Goal: Contribute content

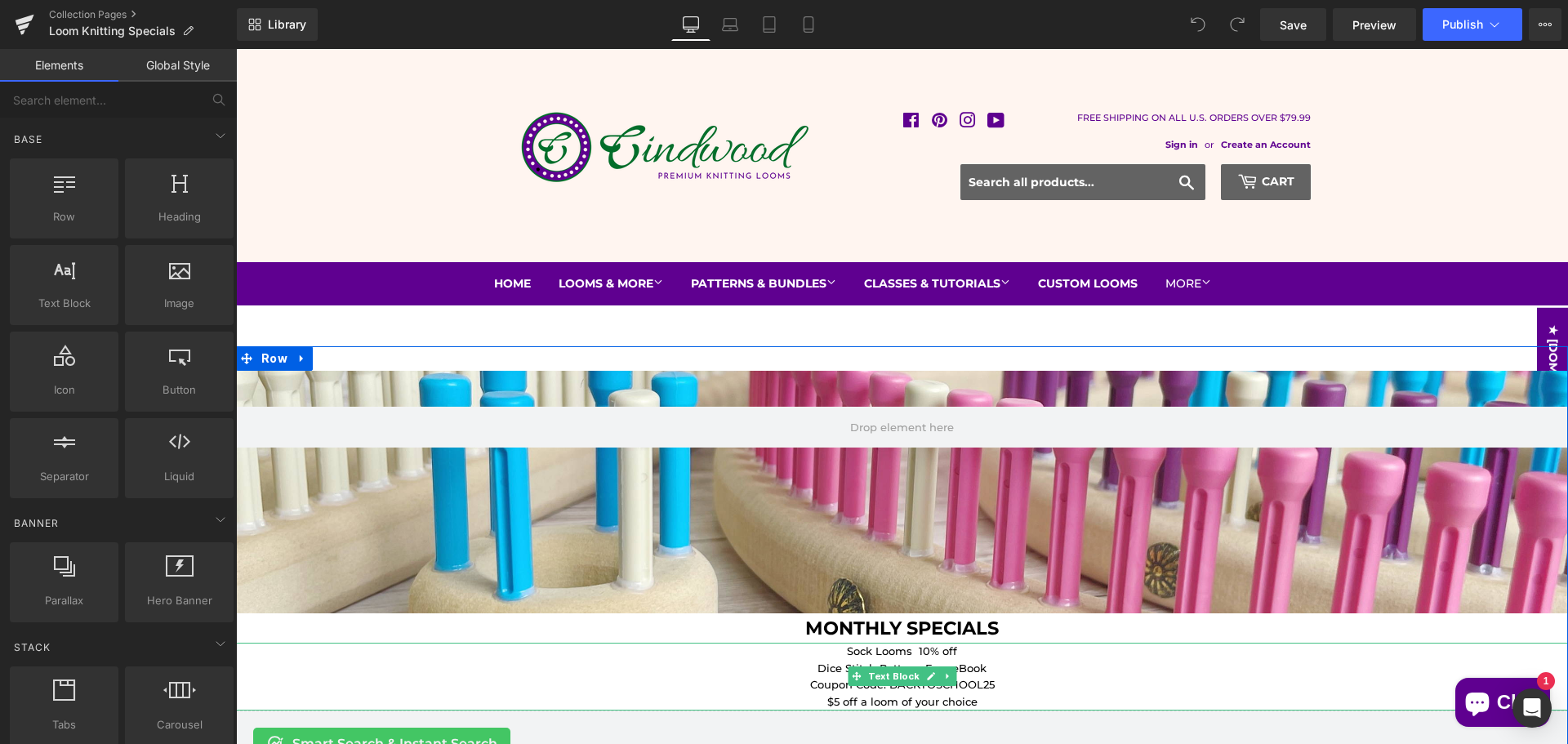
click at [907, 649] on p "Sock Looms 10% off" at bounding box center [902, 651] width 1333 height 17
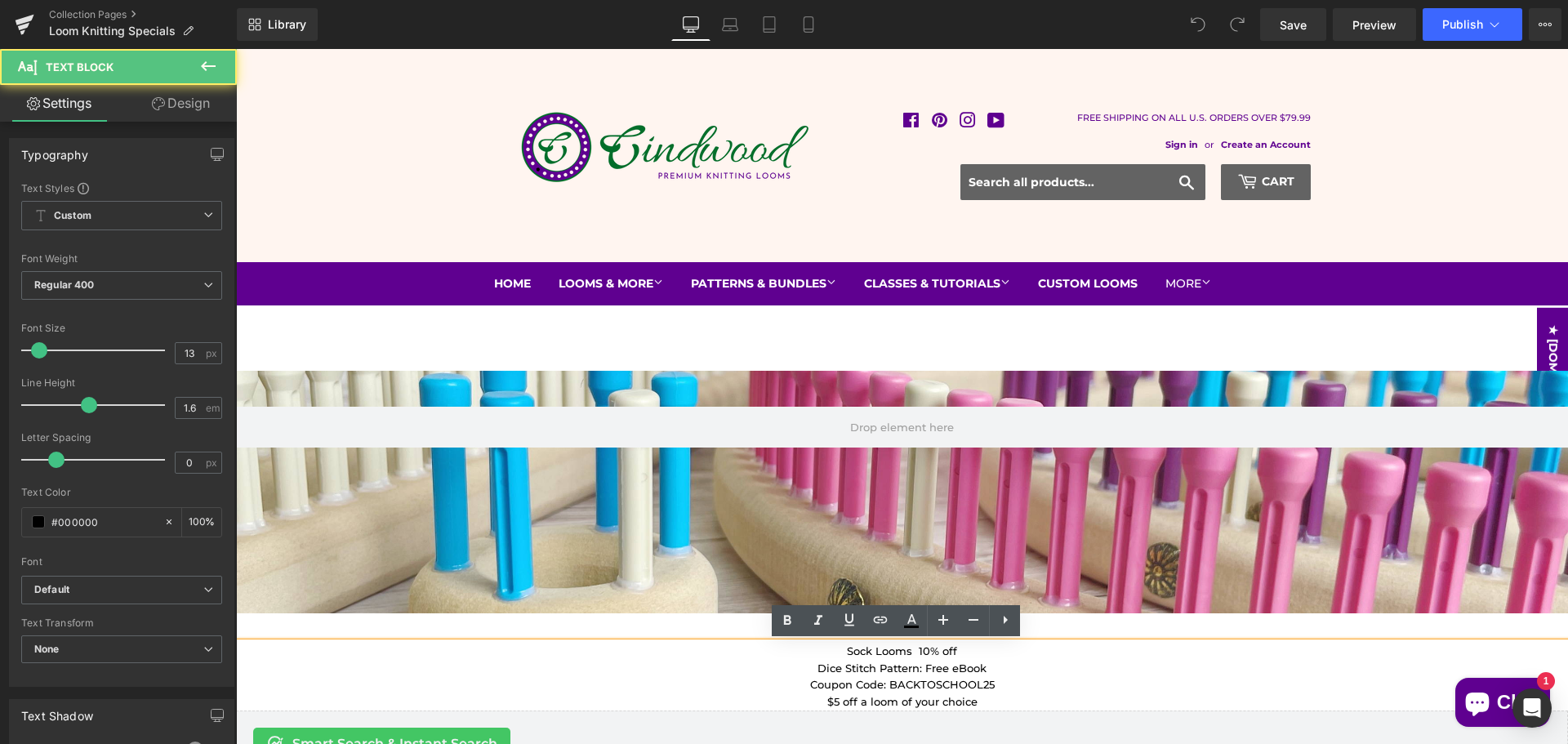
click at [907, 654] on p "Sock Looms 10% off" at bounding box center [902, 651] width 1333 height 17
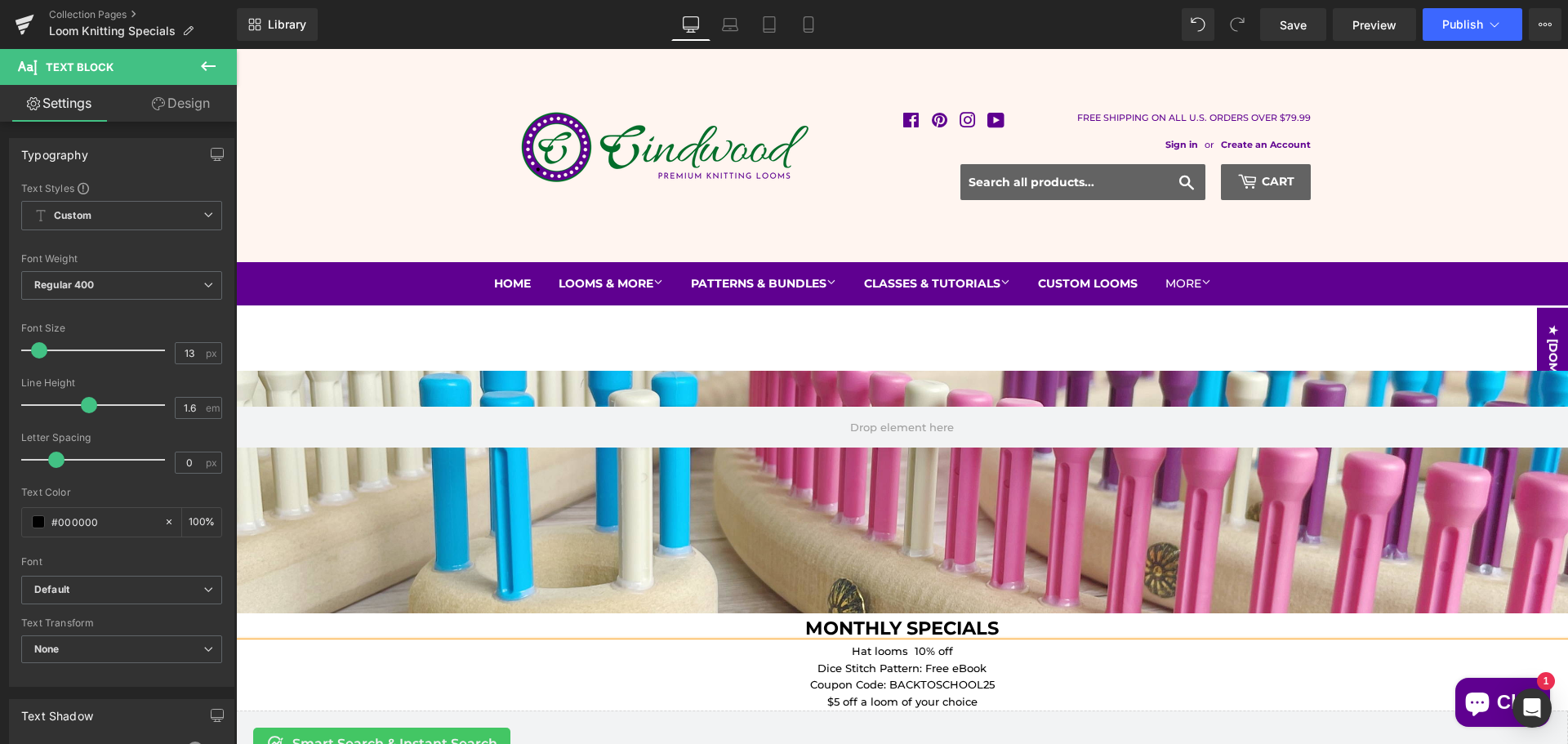
click at [919, 666] on p "Dice Stitch Pattern: Free eBook" at bounding box center [902, 668] width 1333 height 17
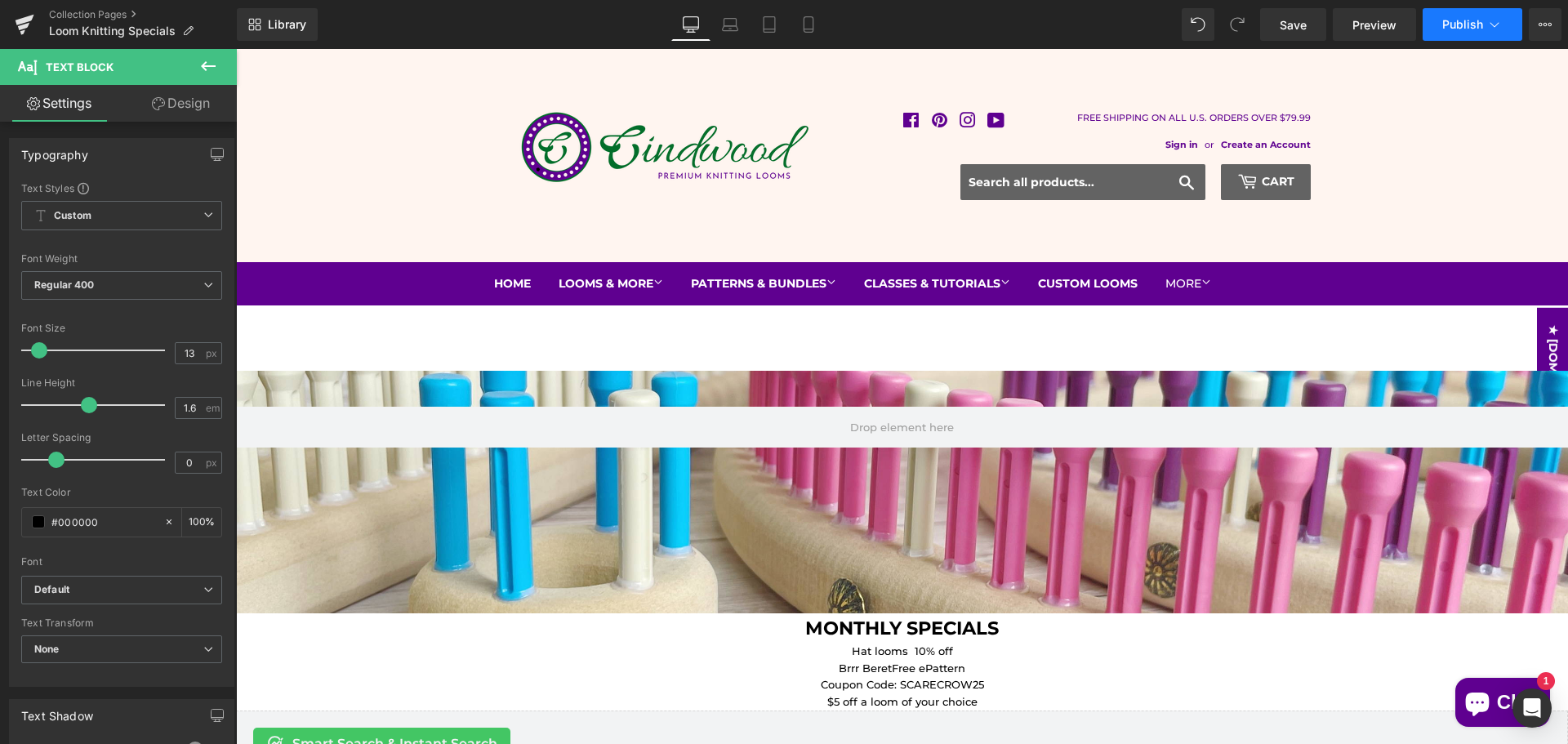
click at [1462, 15] on button "Publish" at bounding box center [1472, 24] width 100 height 33
click at [1293, 21] on span "Save" at bounding box center [1294, 25] width 27 height 17
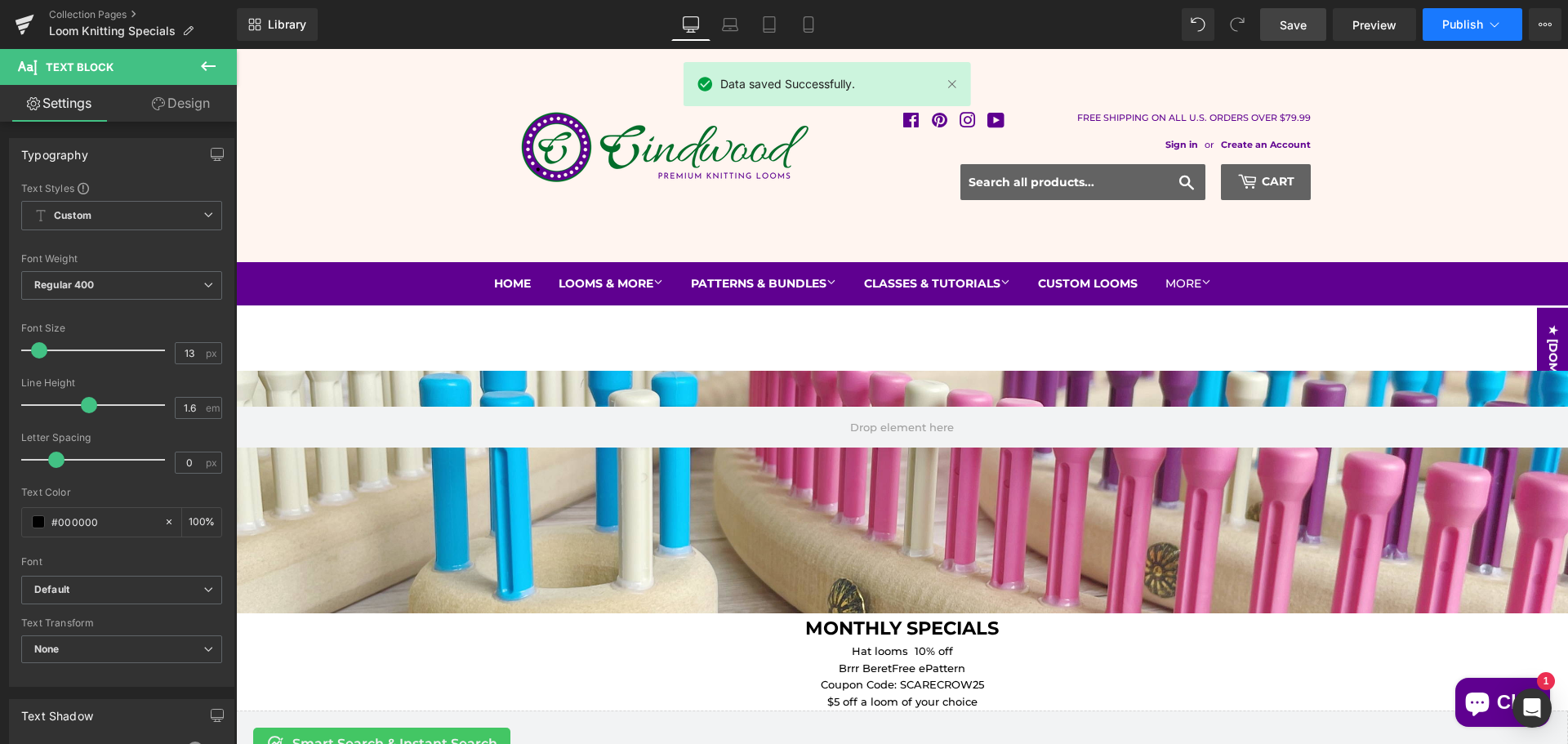
click at [1478, 29] on span "Publish" at bounding box center [1463, 24] width 41 height 13
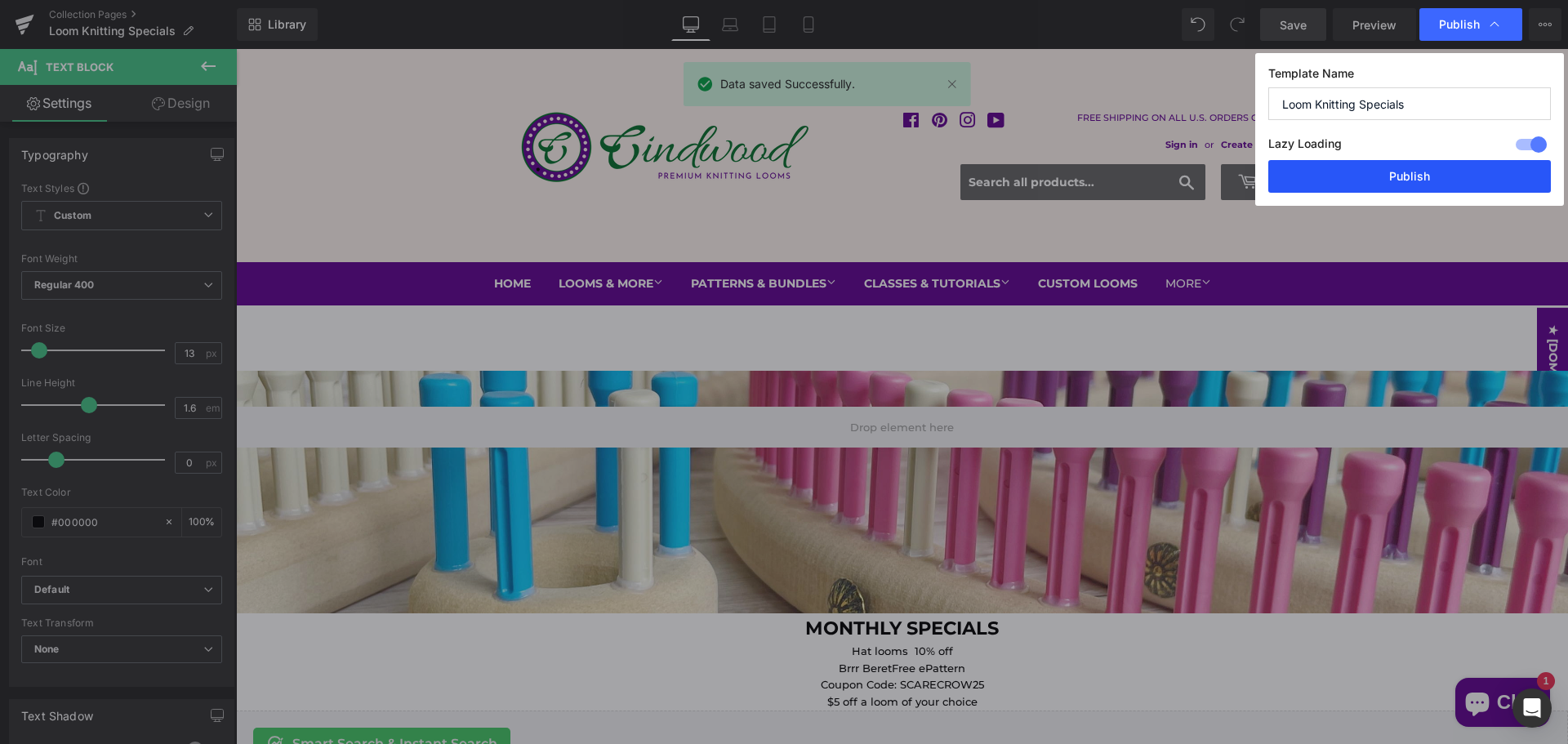
click at [1415, 180] on button "Publish" at bounding box center [1410, 176] width 283 height 33
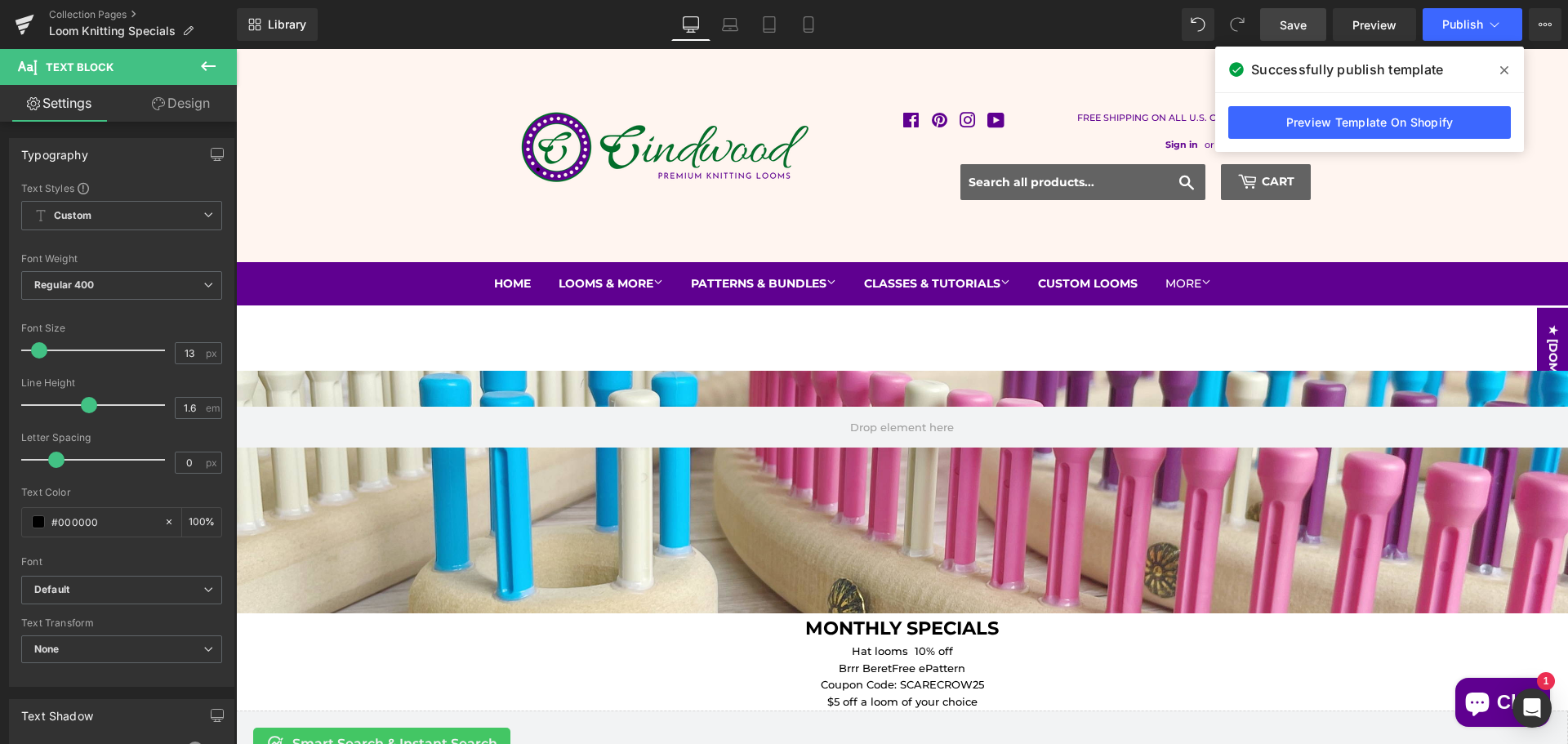
click at [205, 66] on icon at bounding box center [207, 66] width 15 height 10
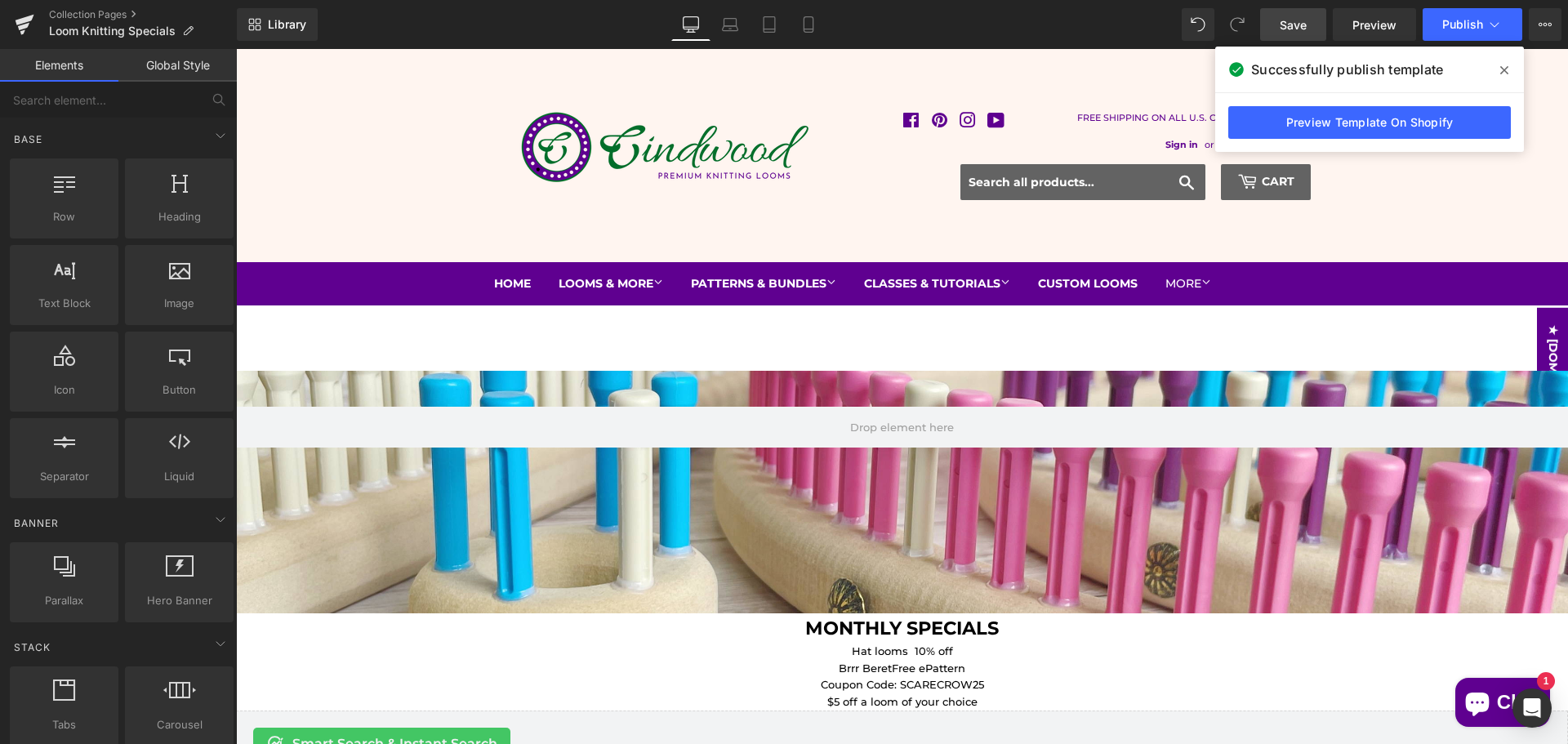
click at [1504, 65] on icon at bounding box center [1504, 70] width 8 height 13
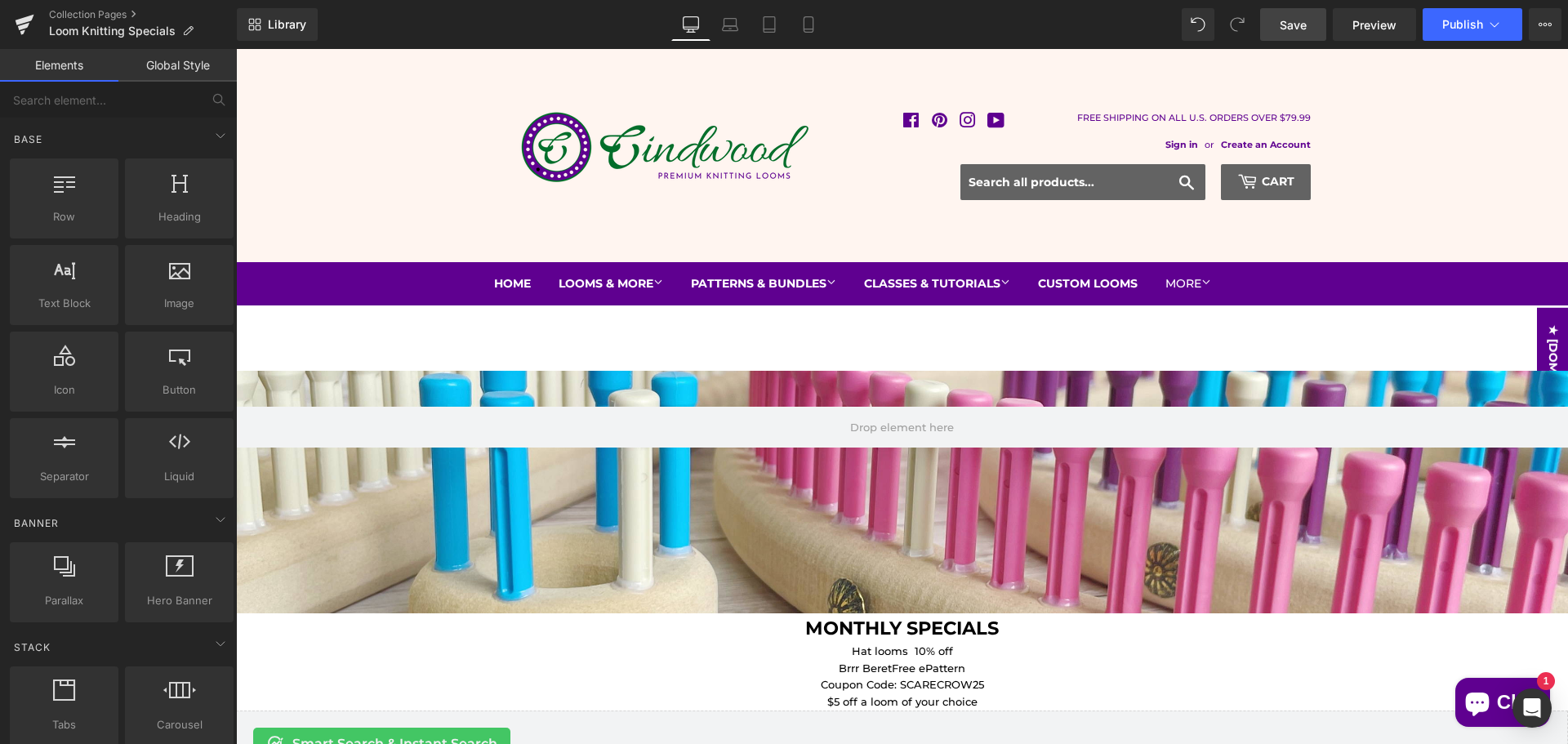
click at [1283, 43] on div "Library Desktop Desktop Laptop Tablet Mobile Save Preview Publish Scheduled Vie…" at bounding box center [902, 24] width 1332 height 49
click at [1307, 33] on span "Save" at bounding box center [1294, 25] width 27 height 17
click at [1487, 29] on button "Publish" at bounding box center [1472, 24] width 100 height 33
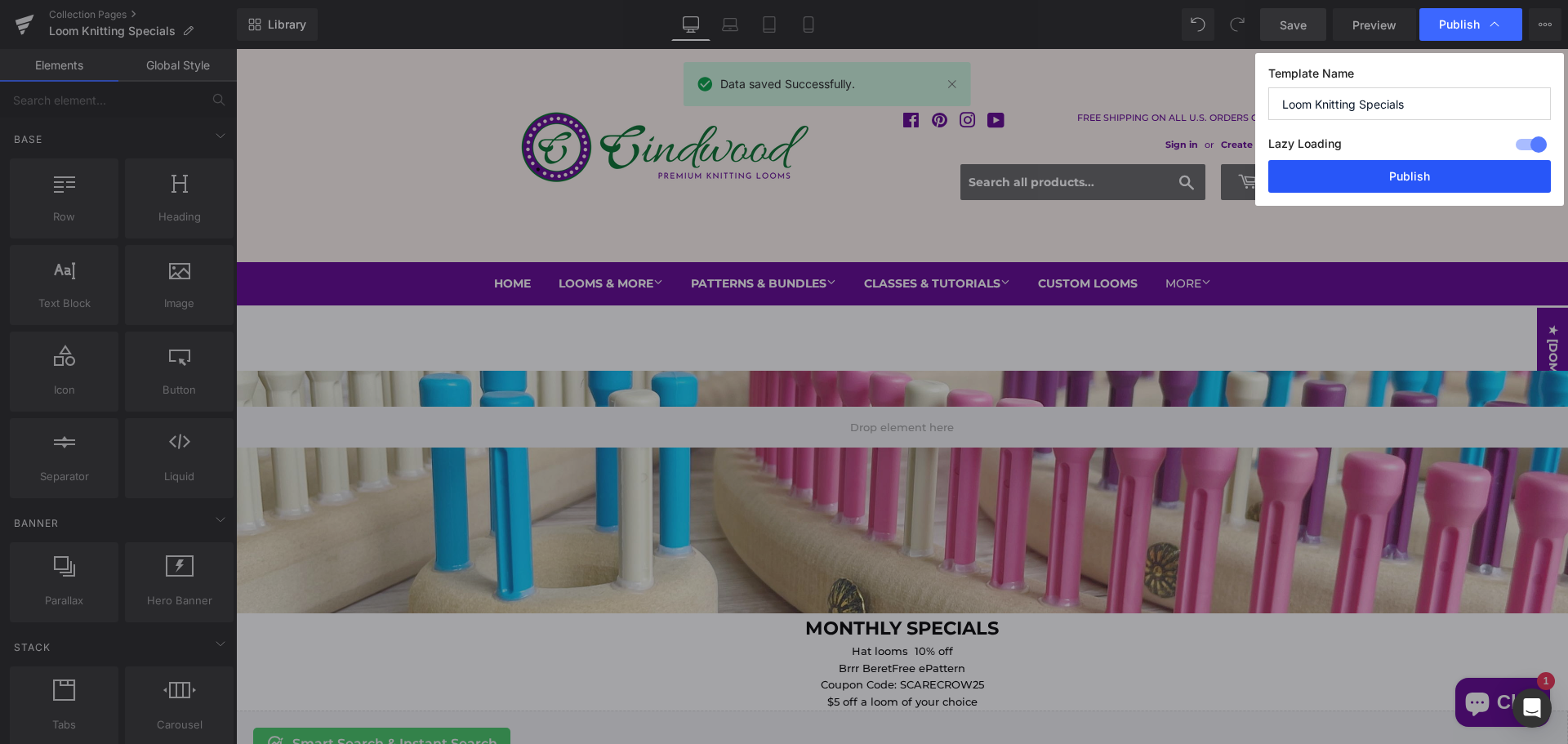
click at [1469, 181] on button "Publish" at bounding box center [1410, 176] width 283 height 33
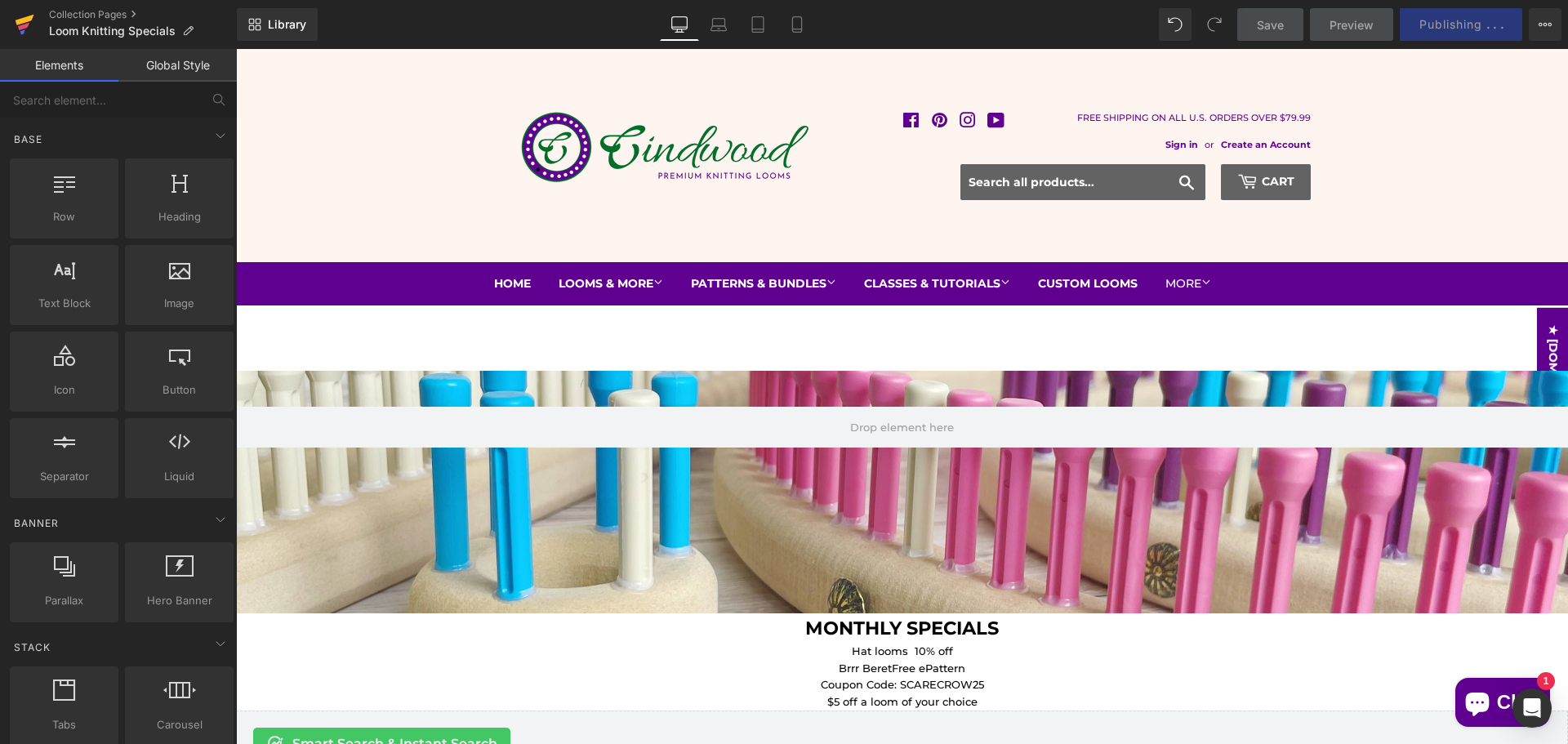
click at [21, 29] on icon at bounding box center [24, 27] width 12 height 8
